Goal: Information Seeking & Learning: Learn about a topic

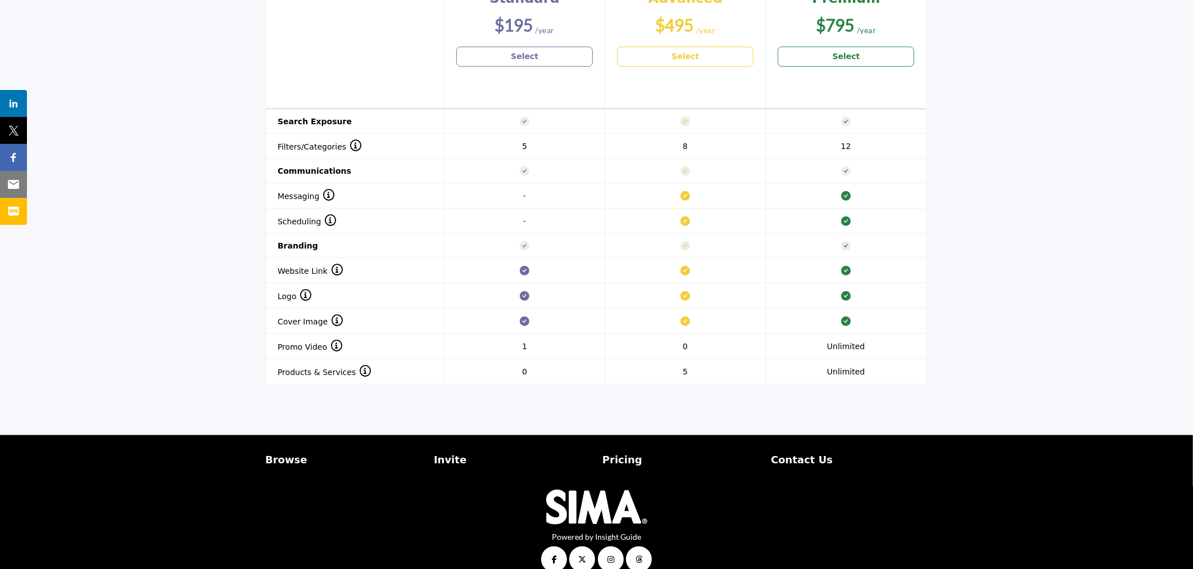
scroll to position [962, 0]
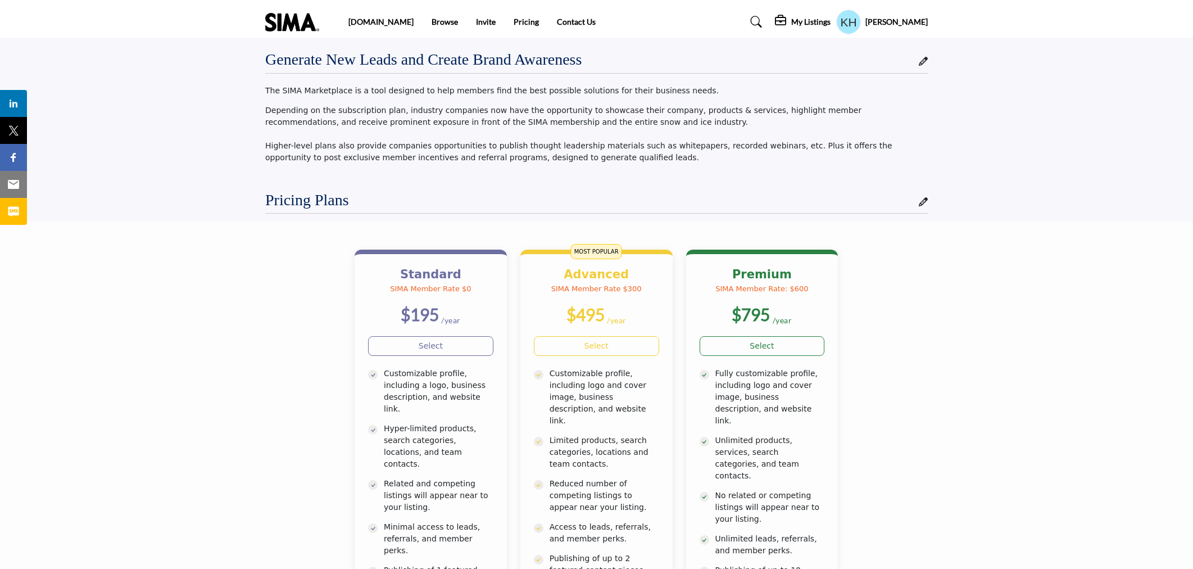
scroll to position [962, 0]
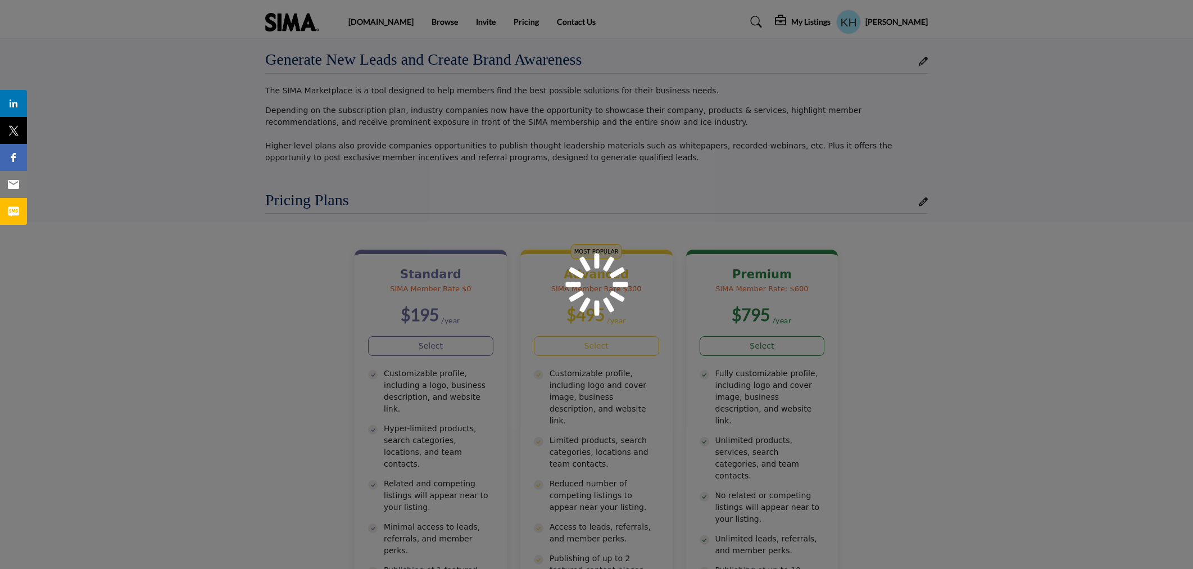
scroll to position [962, 0]
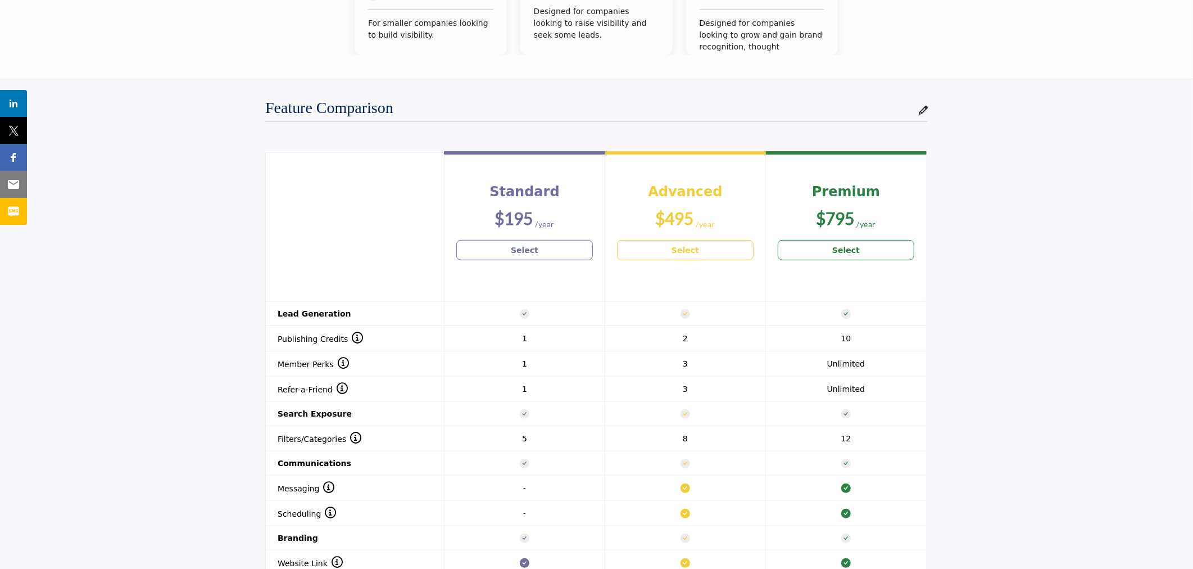
scroll to position [719, 0]
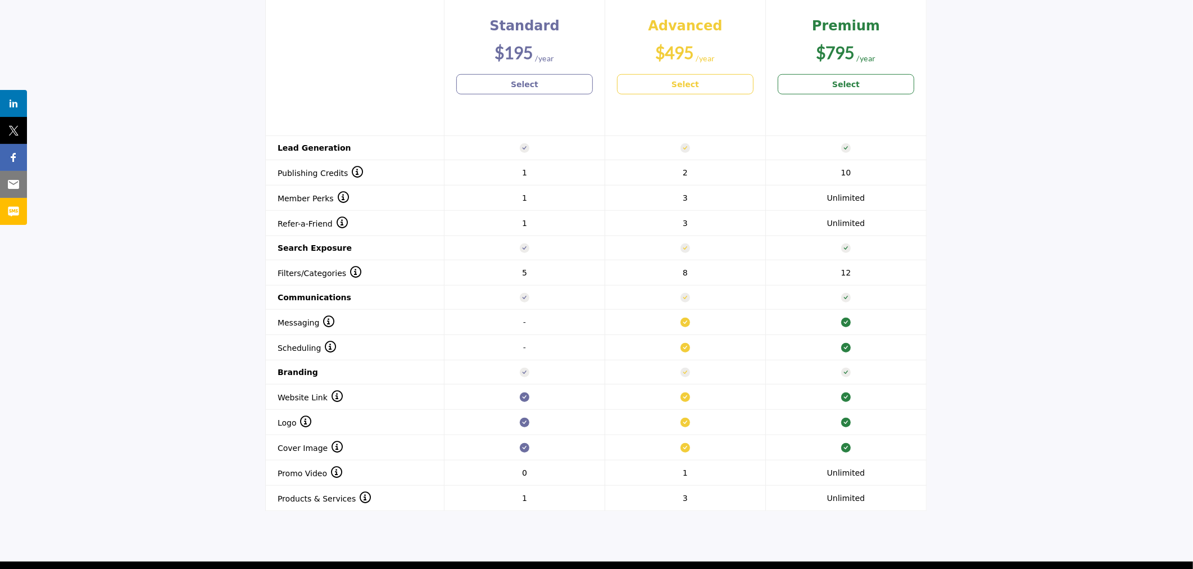
scroll to position [837, 0]
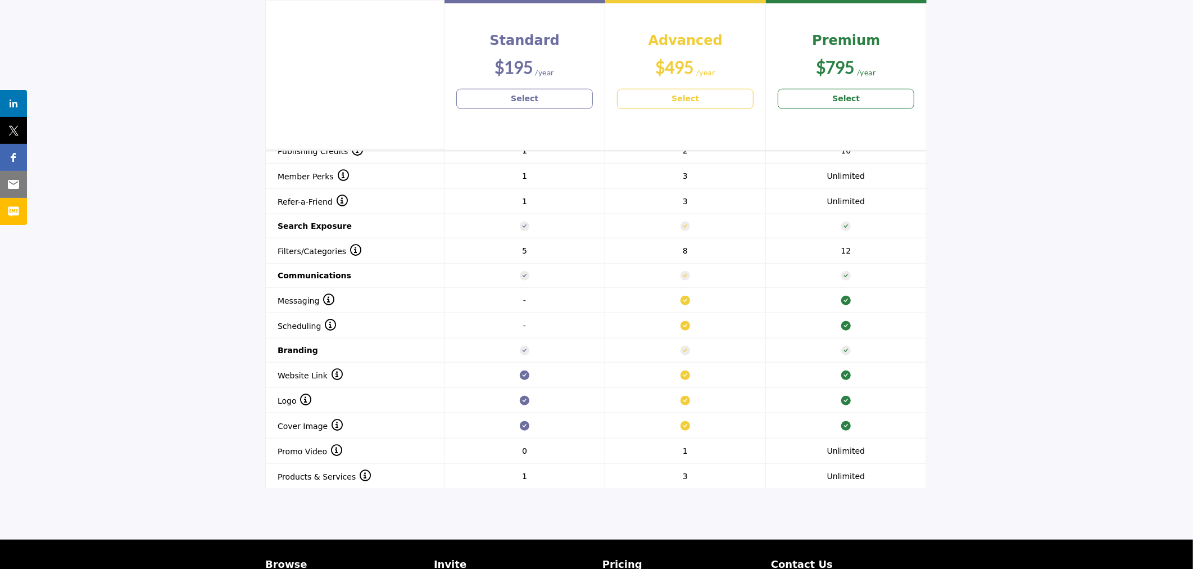
click at [1111, 332] on section "Header 1 Standard $195 Select Advanced $495 Select Premium $795 Select 1 2" at bounding box center [596, 228] width 1193 height 577
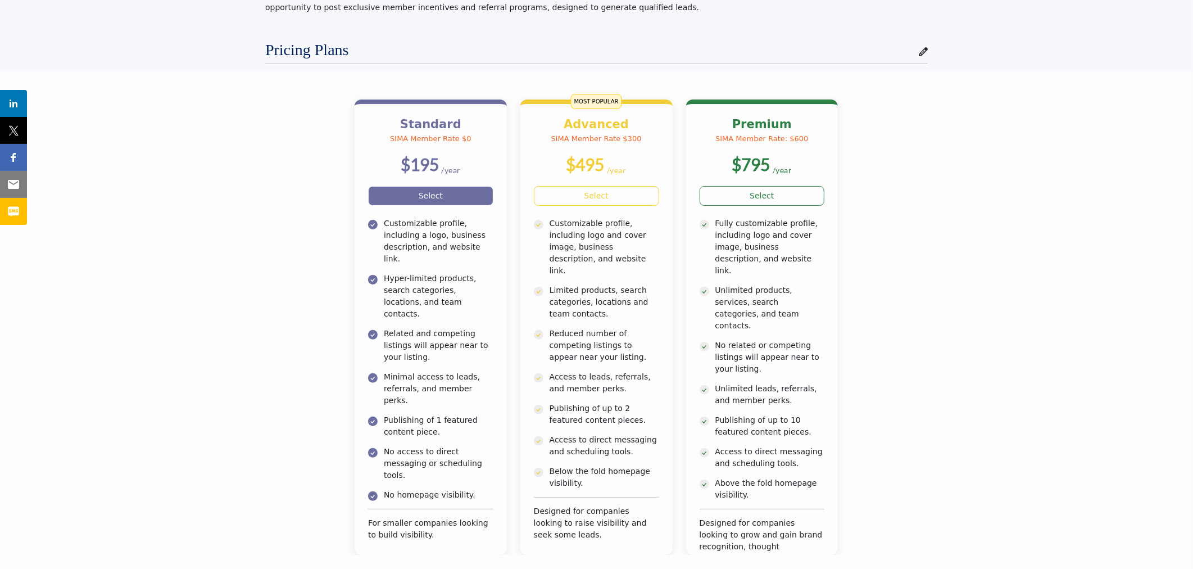
scroll to position [0, 0]
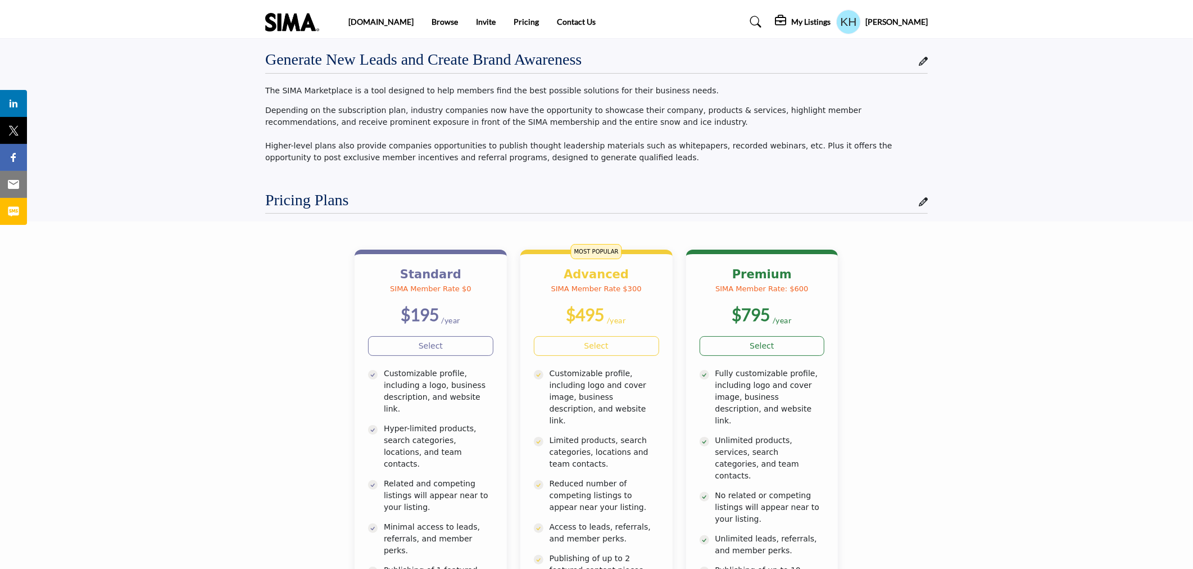
click at [284, 20] on img at bounding box center [295, 22] width 60 height 19
